Goal: Task Accomplishment & Management: Manage account settings

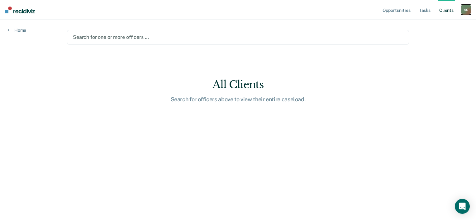
click at [465, 9] on div "A S" at bounding box center [466, 10] width 10 height 10
click at [426, 25] on link "Profile" at bounding box center [441, 25] width 50 height 5
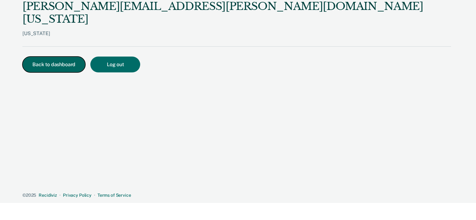
click at [60, 57] on button "Back to dashboard" at bounding box center [53, 65] width 63 height 16
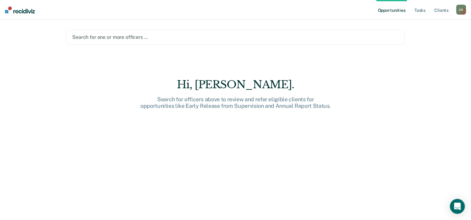
click at [219, 128] on div "Hi, [PERSON_NAME]. Search for officers above to review and refer eligible clien…" at bounding box center [235, 153] width 338 height 151
click at [290, 79] on div "Hi, [PERSON_NAME]." at bounding box center [235, 84] width 199 height 13
click at [22, 81] on div "Opportunities Tasks Client s [PERSON_NAME] A S Profile How it works Log Out Sea…" at bounding box center [235, 110] width 471 height 220
